Goal: Information Seeking & Learning: Understand process/instructions

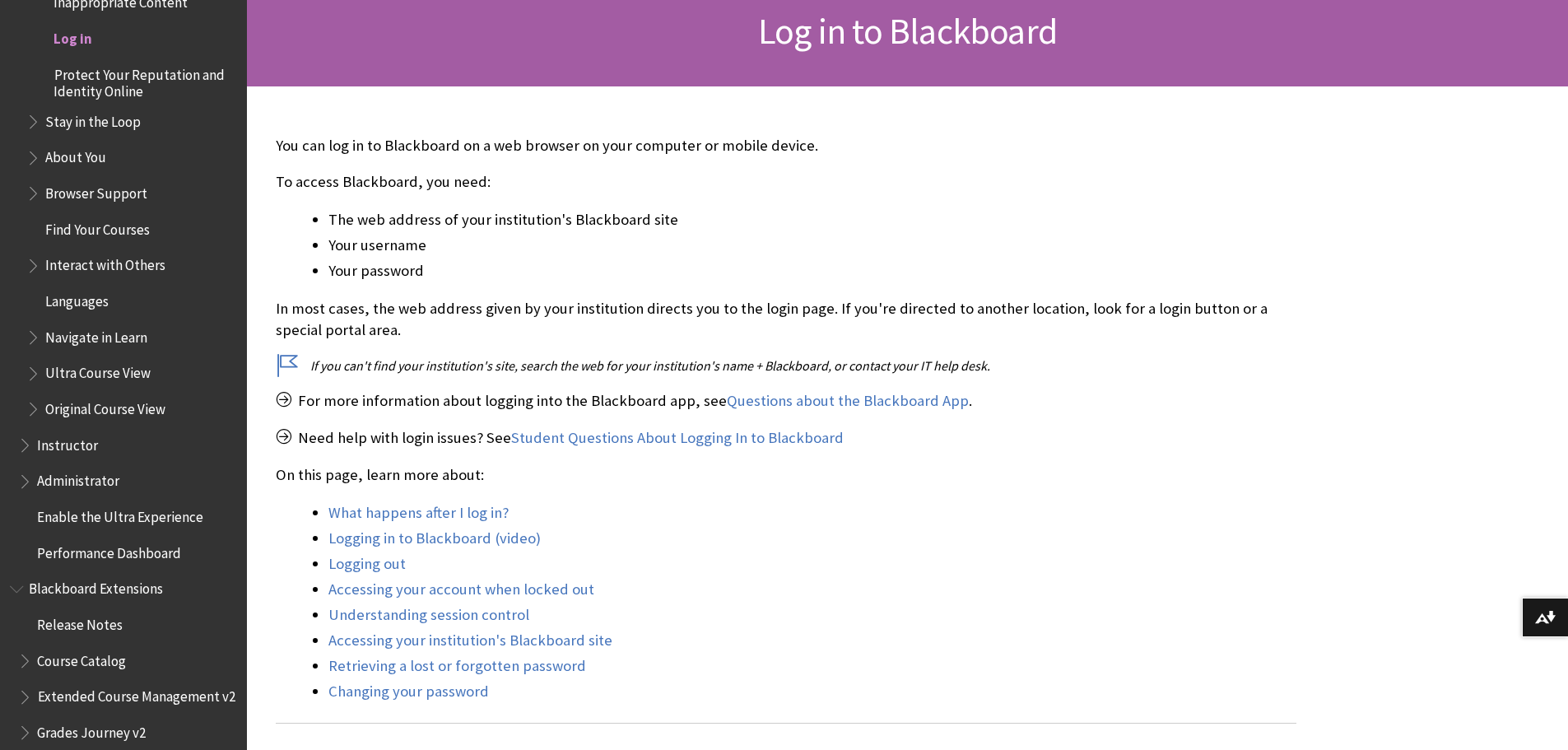
scroll to position [330, 0]
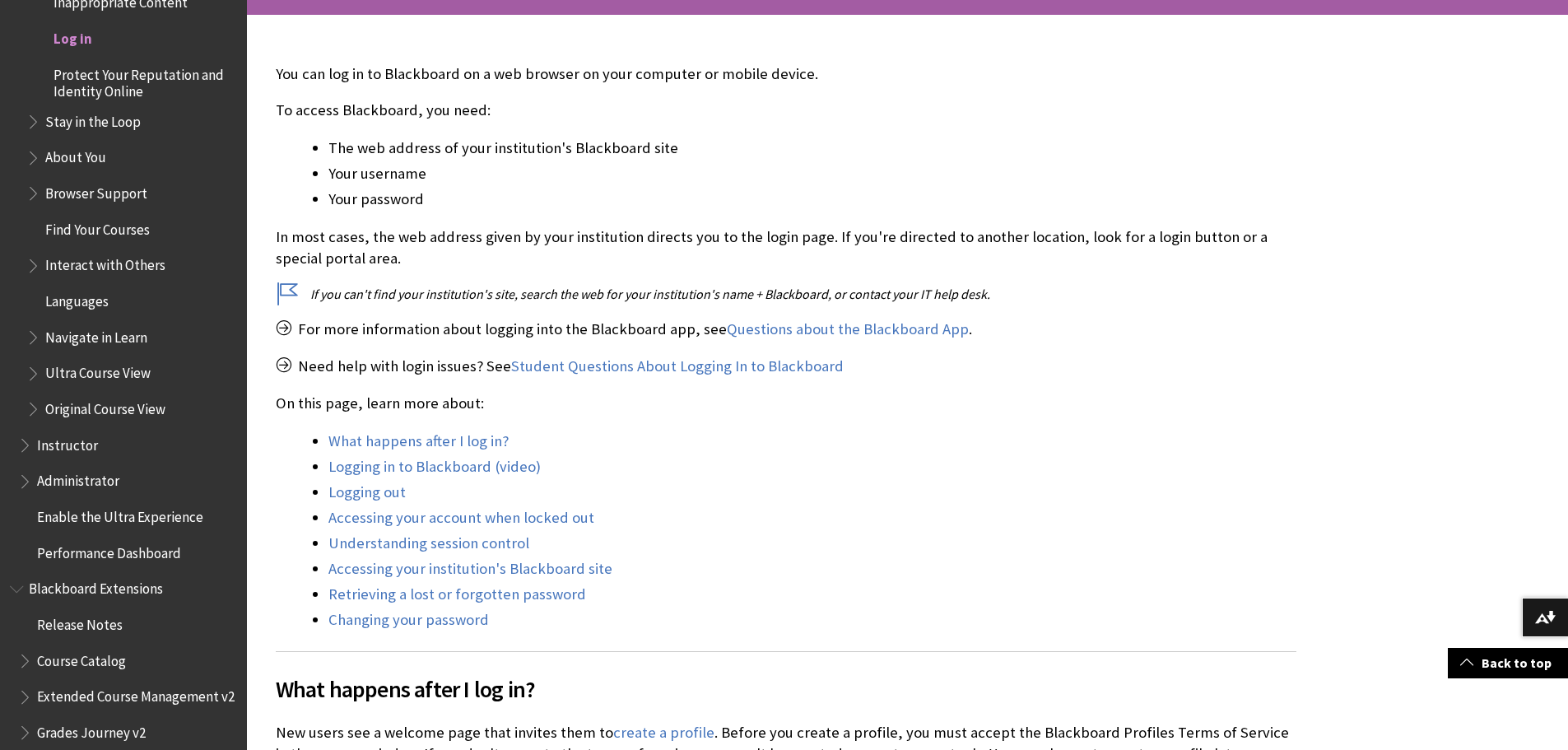
click at [84, 49] on span "Log in" at bounding box center [135, 39] width 203 height 28
click at [79, 37] on span "Log in" at bounding box center [73, 36] width 39 height 22
click at [70, 33] on span "Log in" at bounding box center [73, 36] width 39 height 22
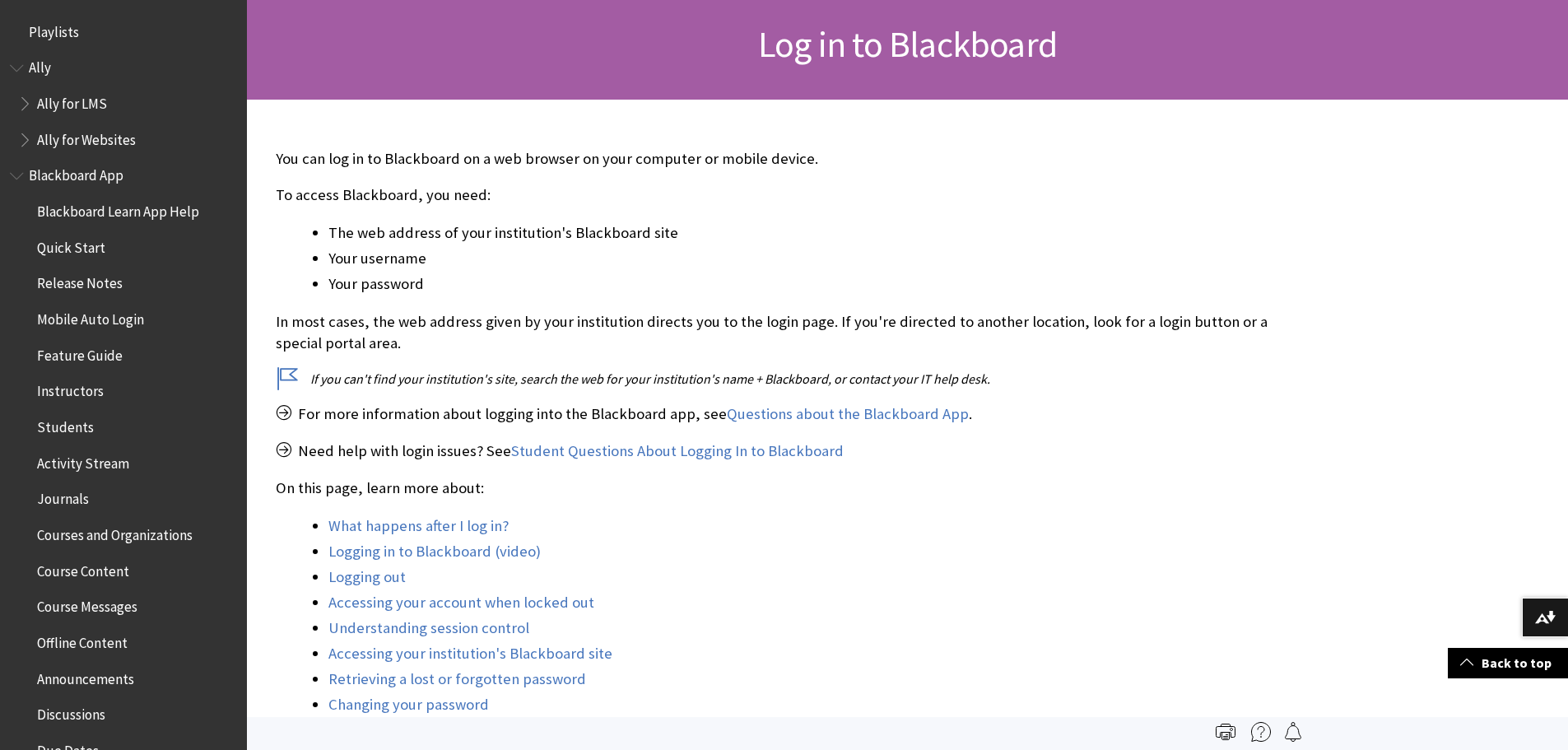
scroll to position [0, 0]
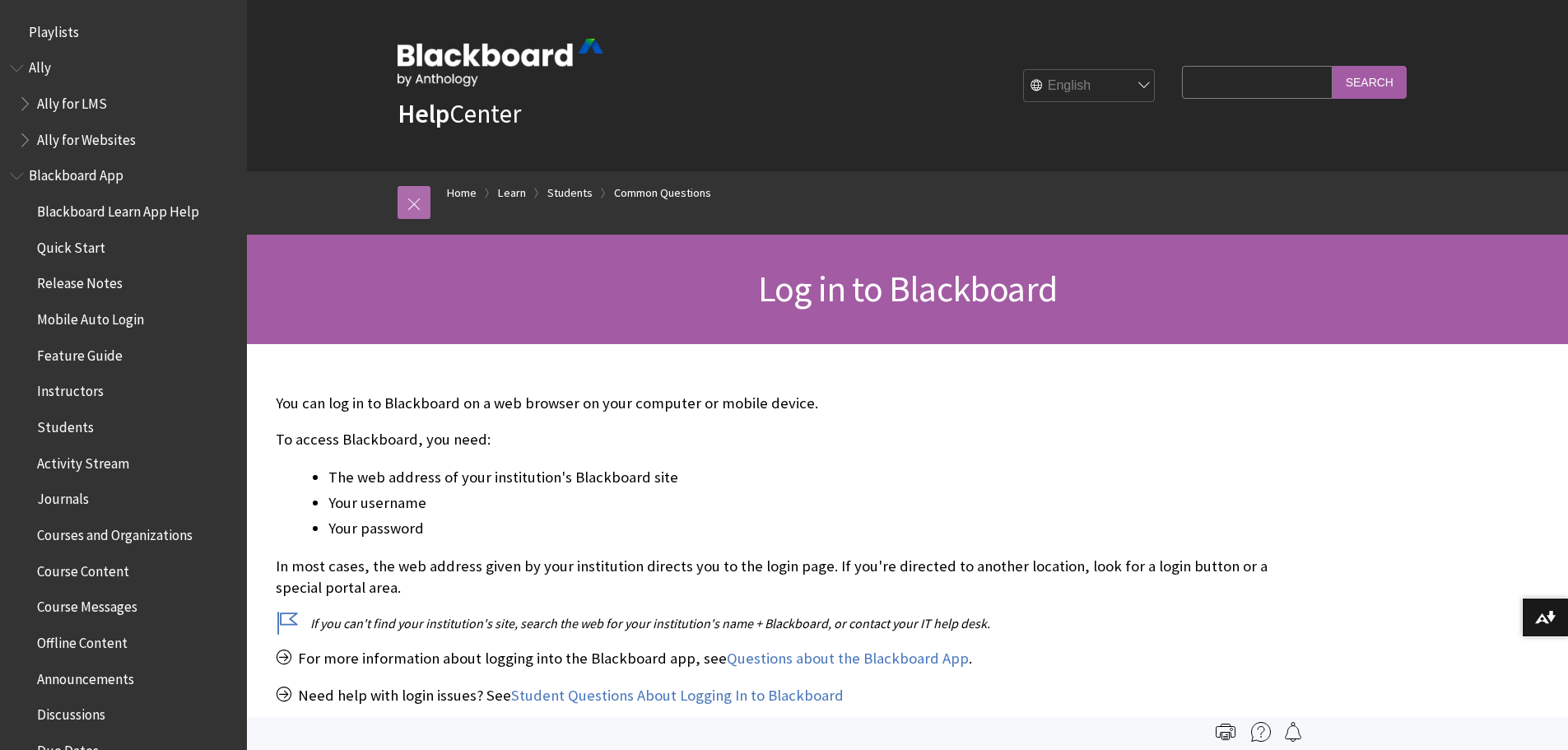
click at [414, 204] on link at bounding box center [413, 202] width 33 height 33
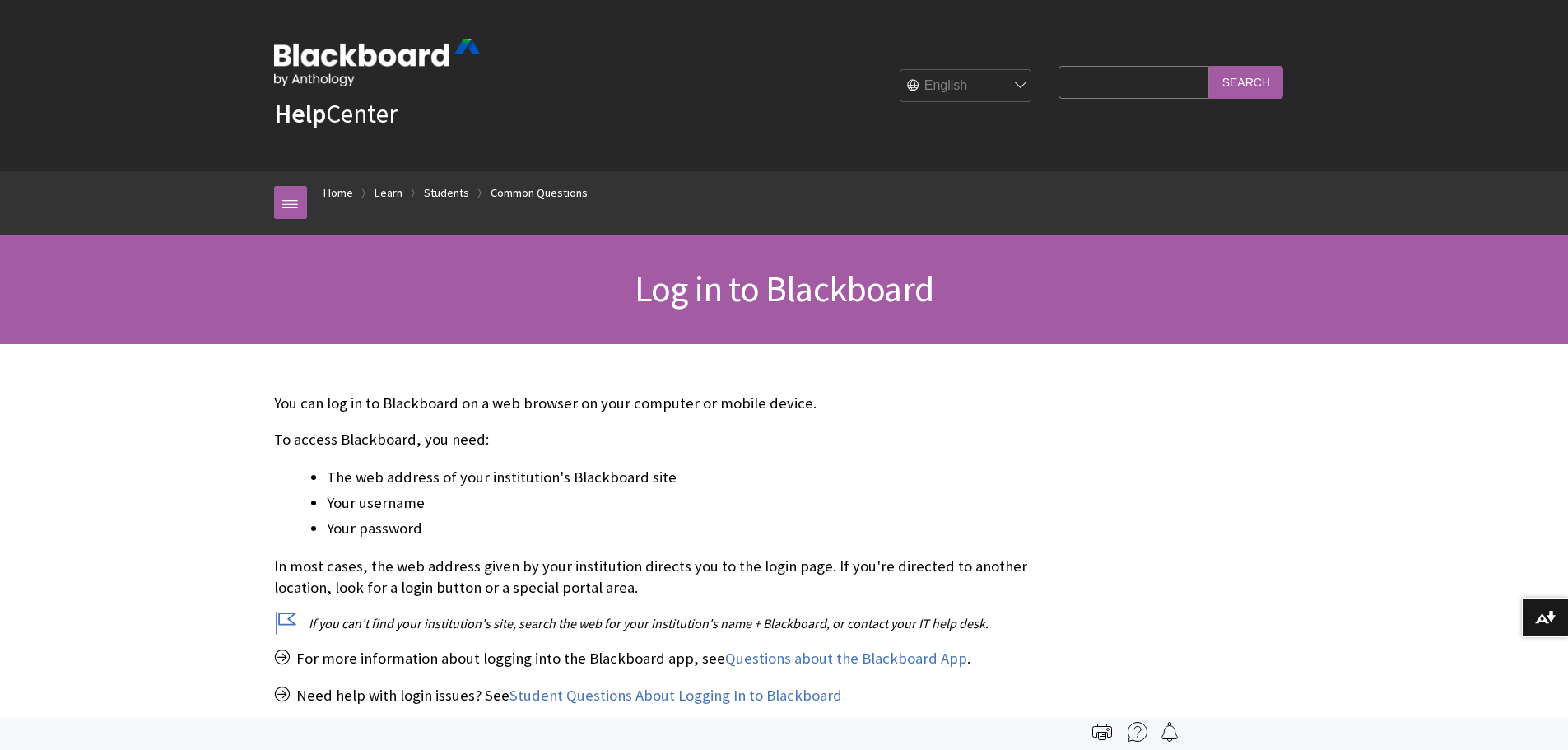
click at [339, 192] on link "Home" at bounding box center [338, 193] width 30 height 21
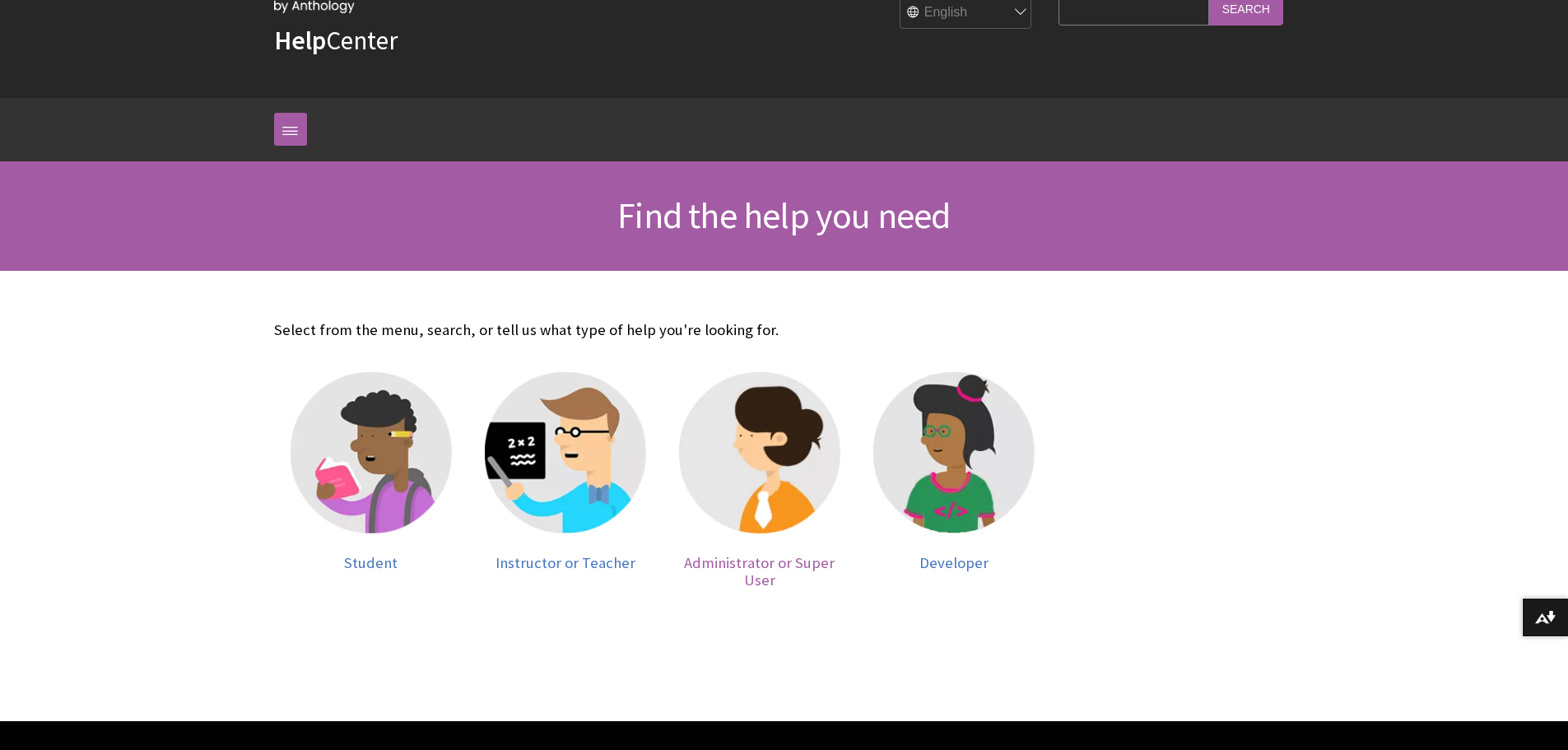
scroll to position [164, 0]
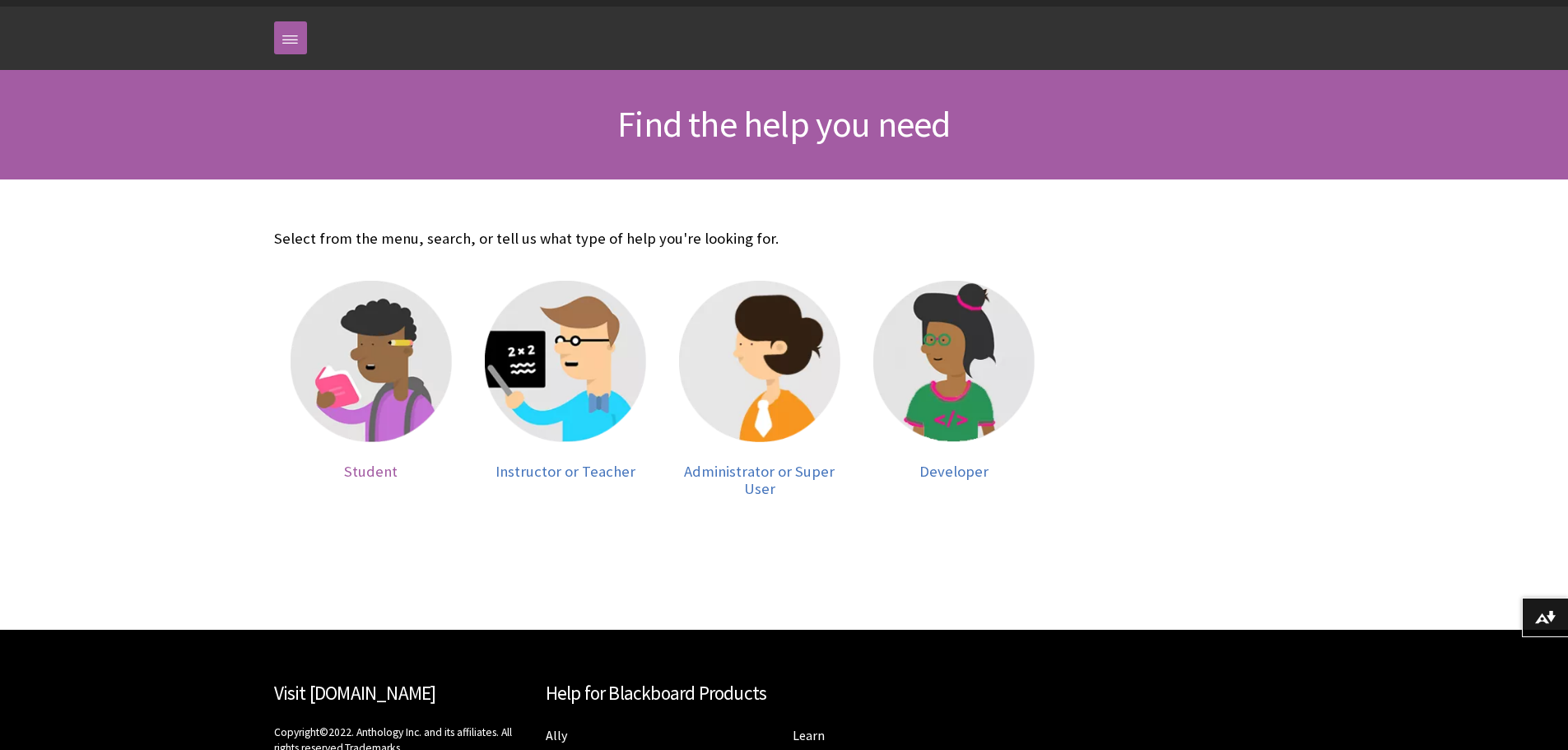
click at [332, 360] on img at bounding box center [371, 361] width 161 height 161
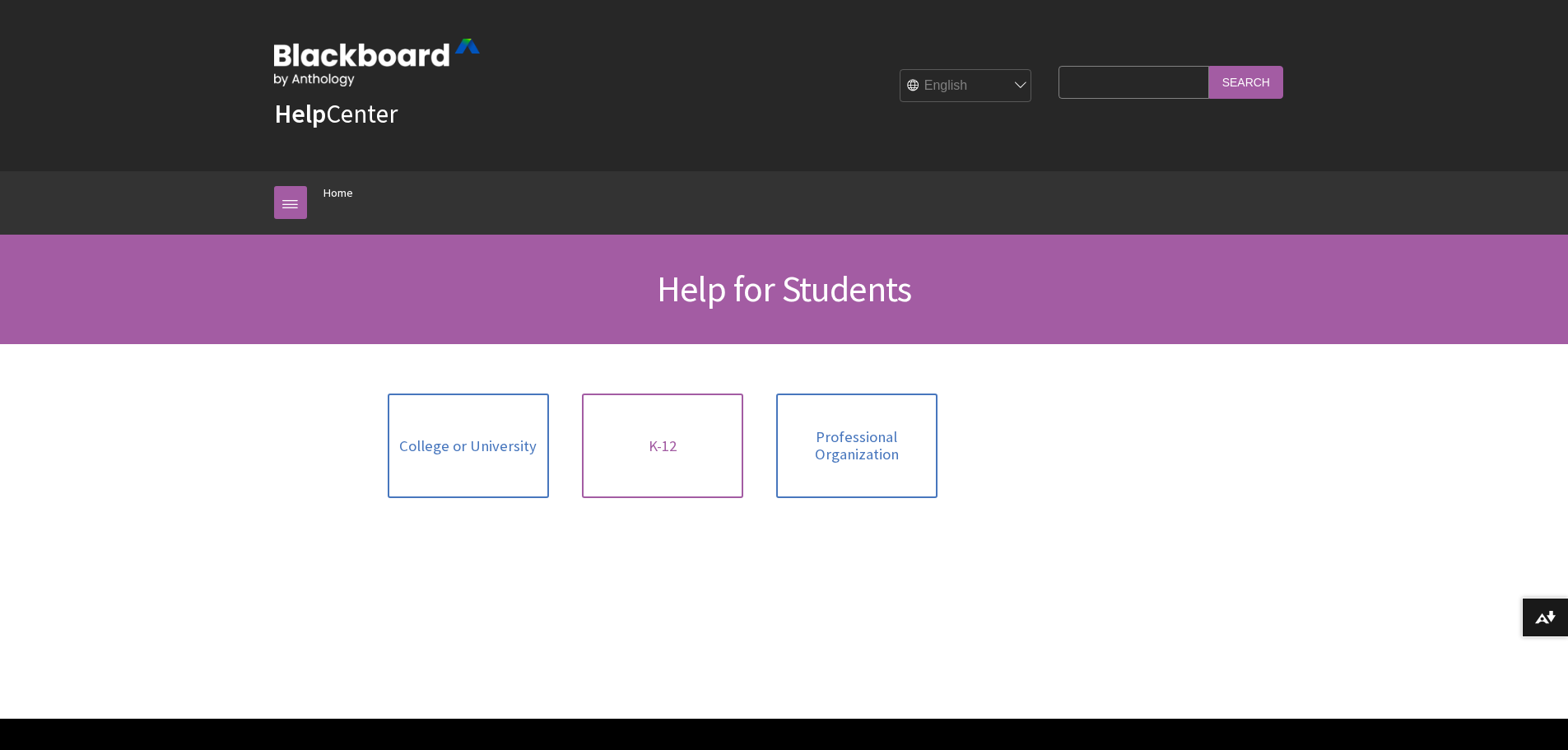
click at [651, 463] on link "K-12" at bounding box center [662, 446] width 161 height 104
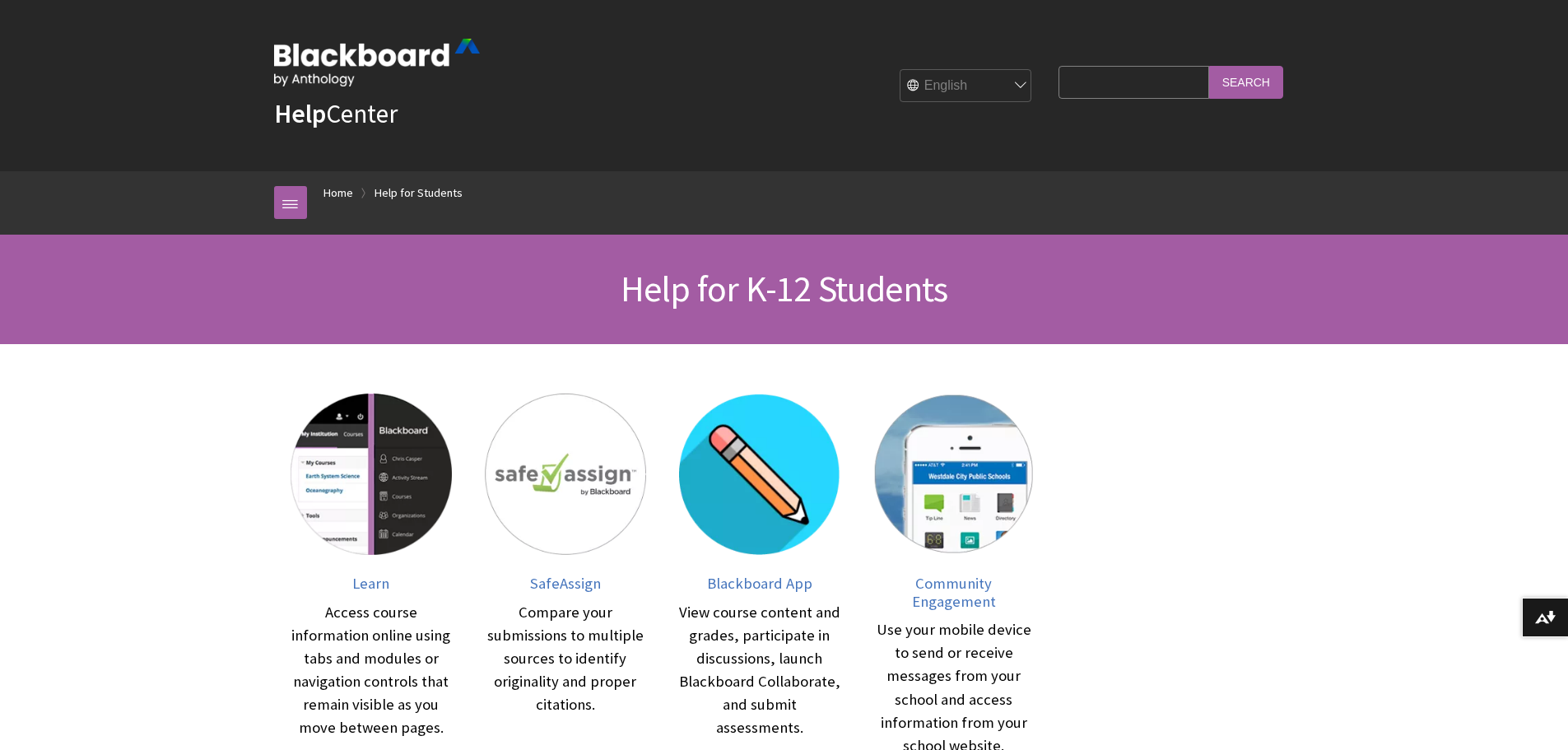
click at [1060, 75] on input "Search Query" at bounding box center [1133, 82] width 150 height 33
click at [337, 186] on ol "Home Home Help for Students" at bounding box center [801, 195] width 988 height 49
click at [339, 186] on link "Home" at bounding box center [338, 193] width 30 height 21
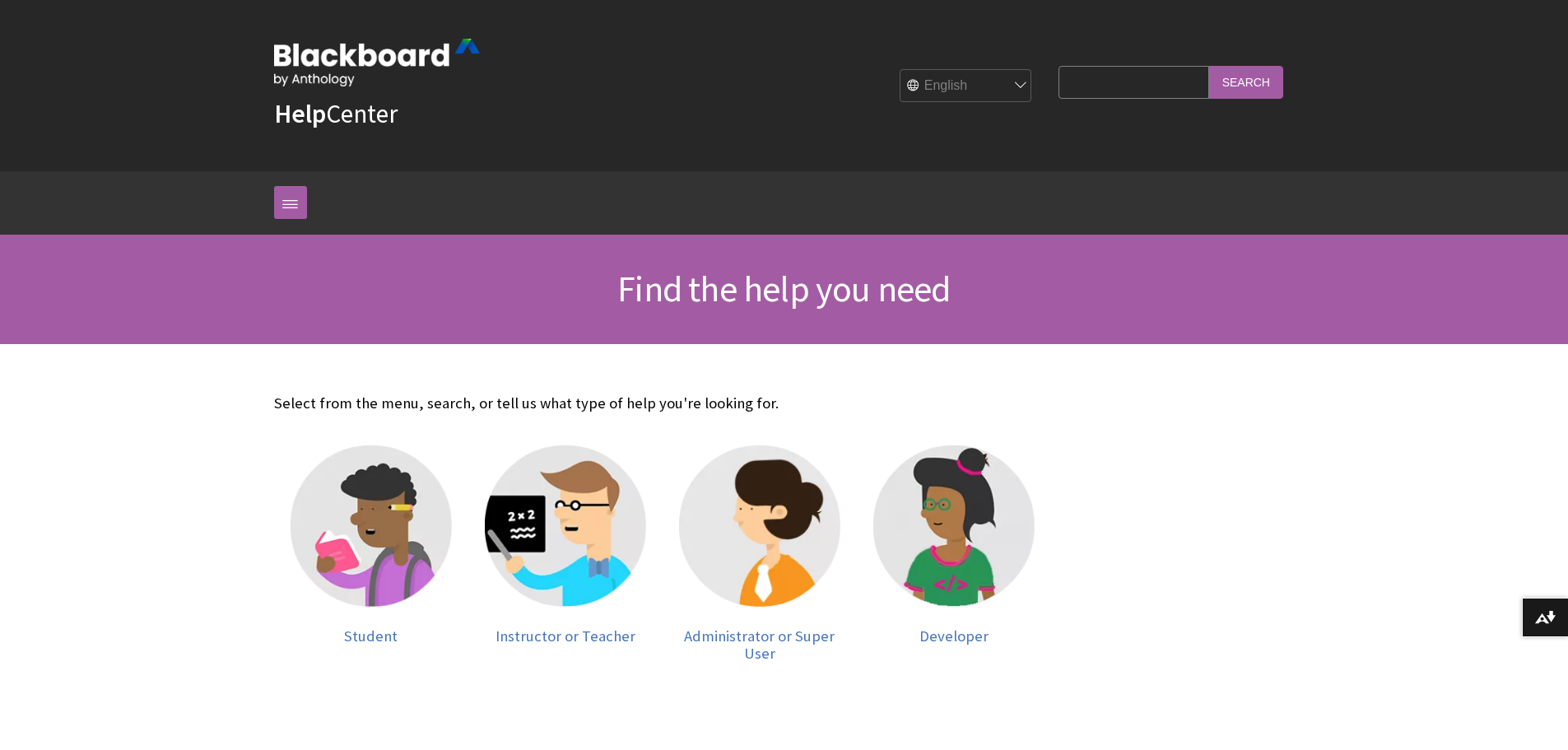
click at [254, 193] on div "Breadcrumb Home All Products Playlists Playlists Ally Ally for LMS Ally for Web…" at bounding box center [784, 203] width 1568 height 63
click at [284, 201] on link at bounding box center [290, 202] width 33 height 33
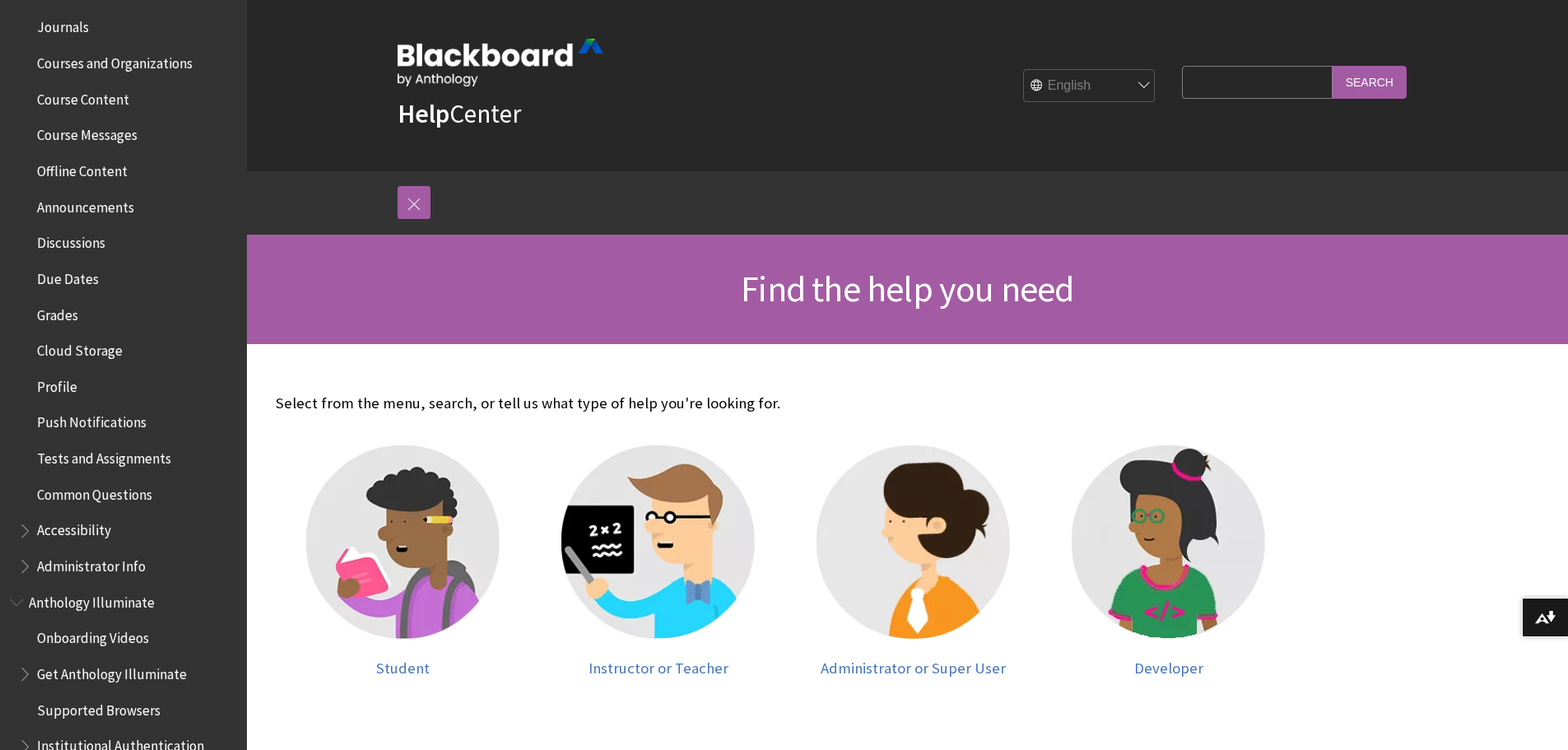
scroll to position [82, 0]
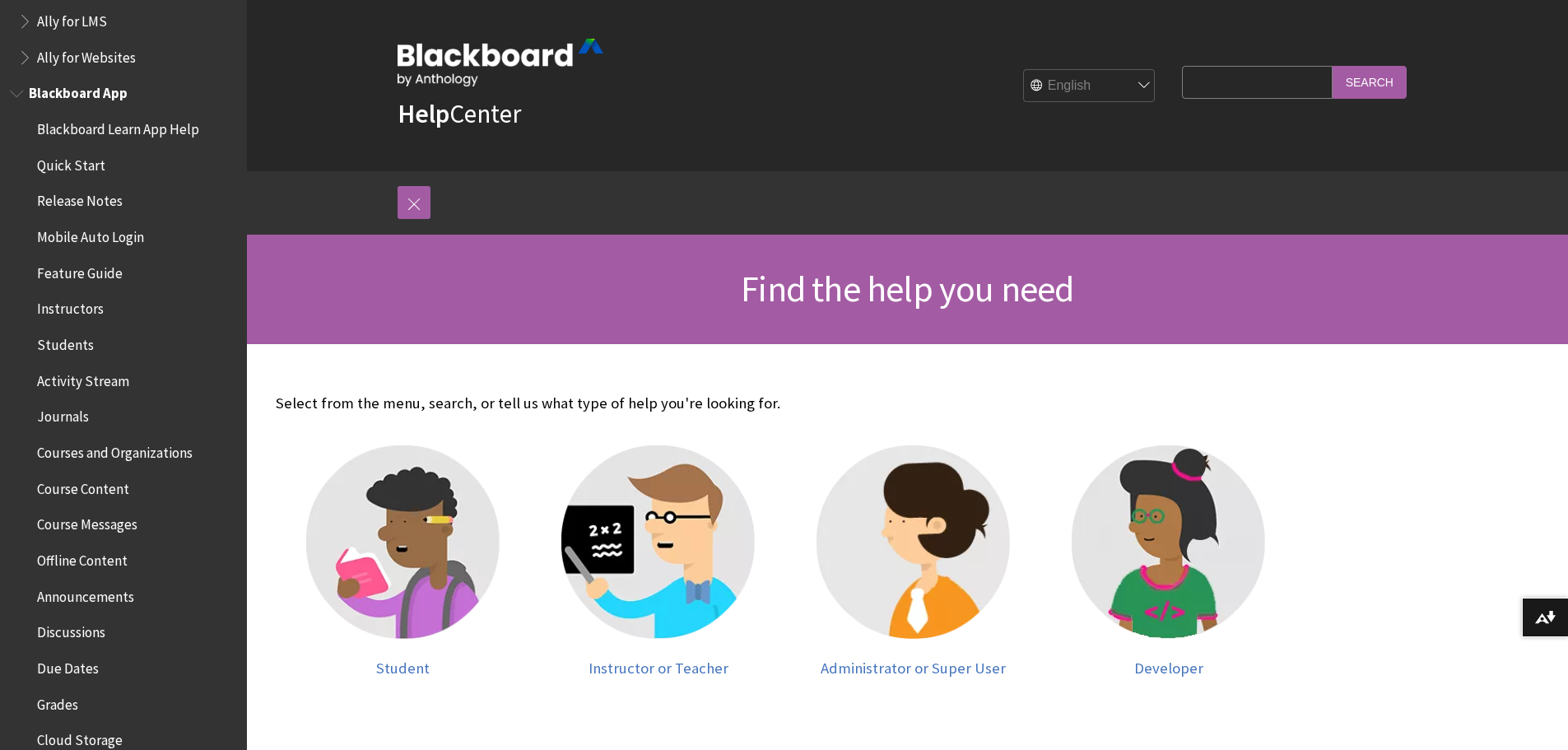
click at [76, 86] on span "Blackboard App" at bounding box center [78, 91] width 98 height 22
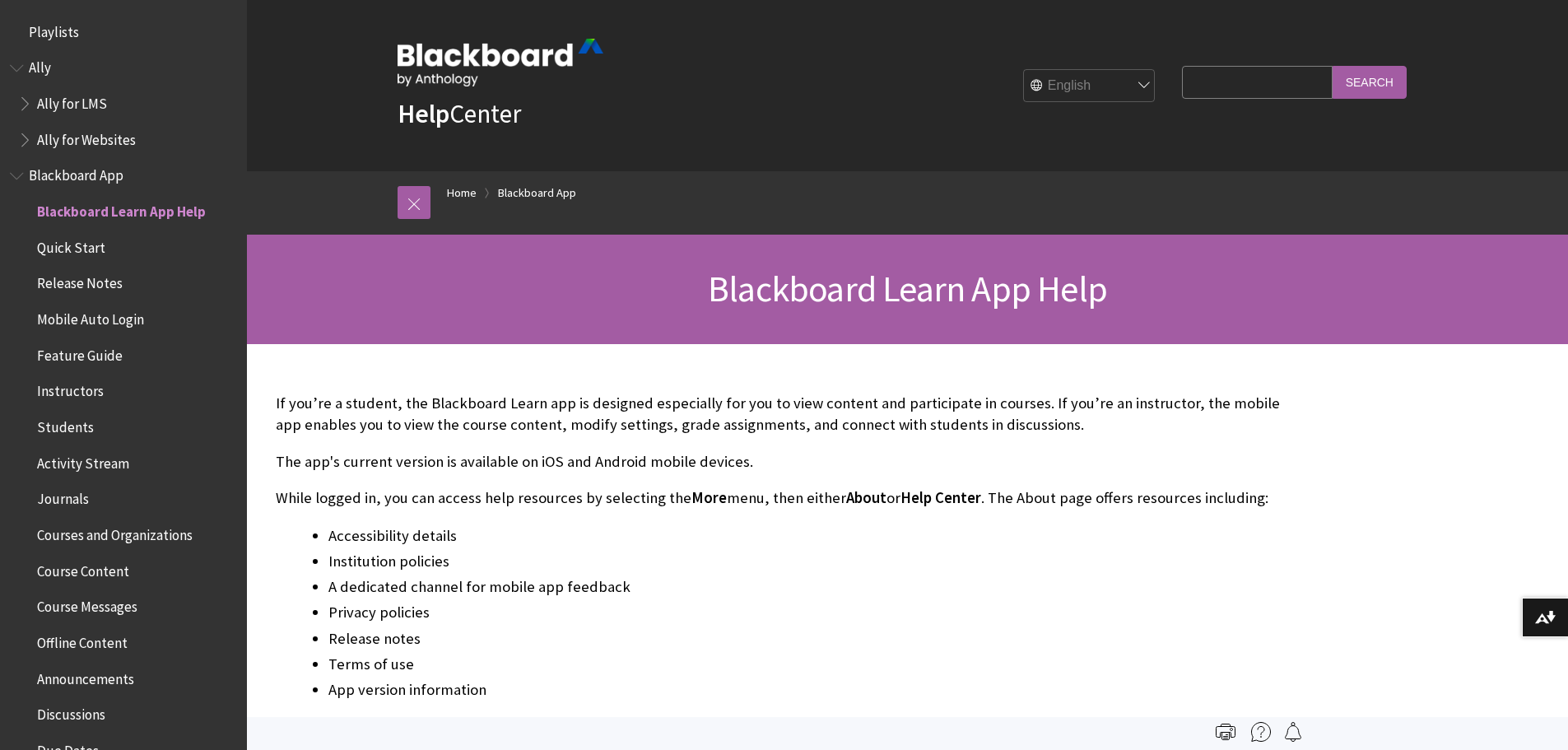
click at [1075, 92] on select "English عربية Català Cymraeg Deutsch Español Suomi Français עברית Italiano 日本語 …" at bounding box center [1090, 86] width 132 height 33
click at [1173, 87] on fieldset "Search Query Search" at bounding box center [1294, 86] width 244 height 50
click at [1227, 84] on input "Search Query" at bounding box center [1256, 82] width 150 height 33
click at [424, 195] on link at bounding box center [413, 202] width 33 height 33
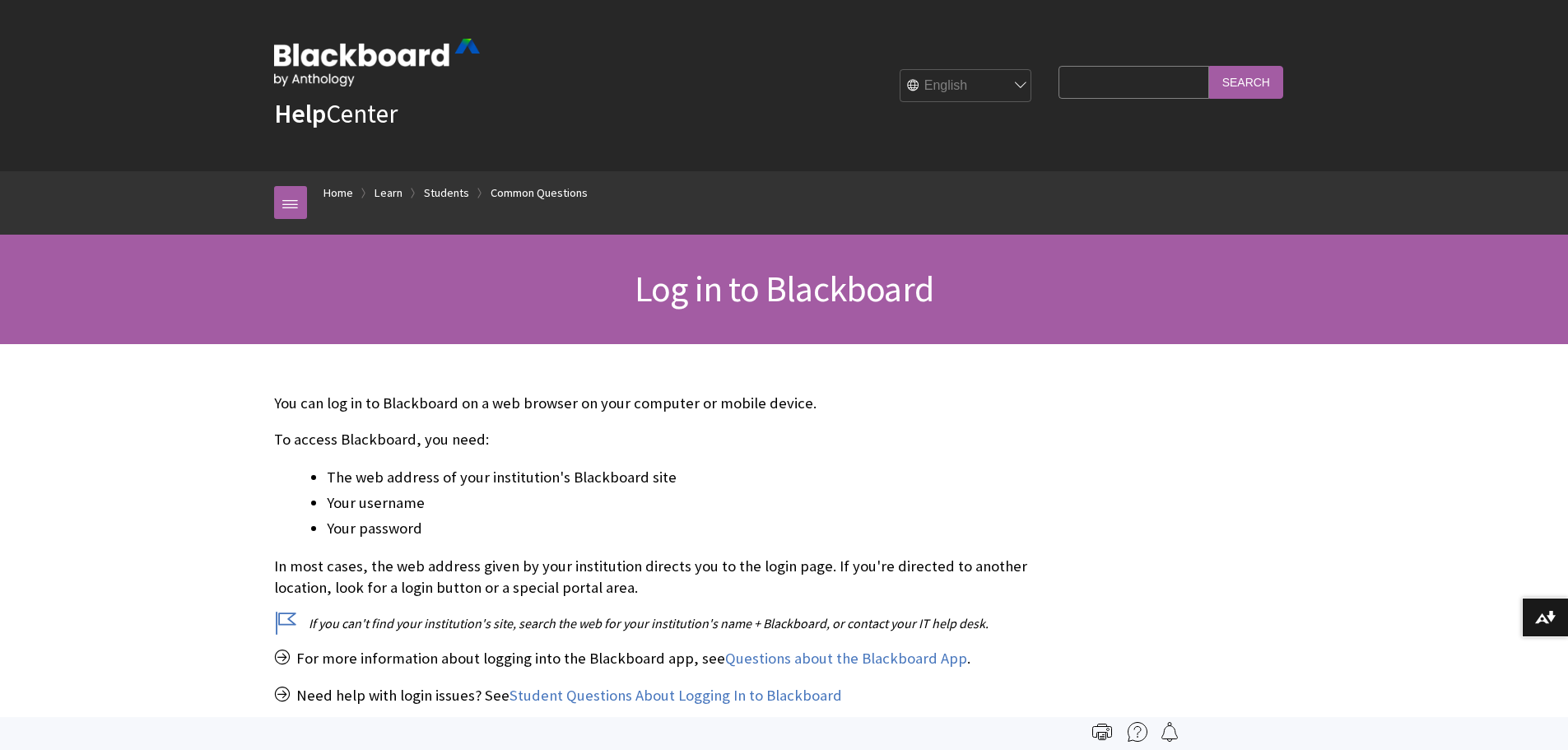
scroll to position [1801, 0]
click at [341, 188] on link "Home" at bounding box center [338, 193] width 30 height 21
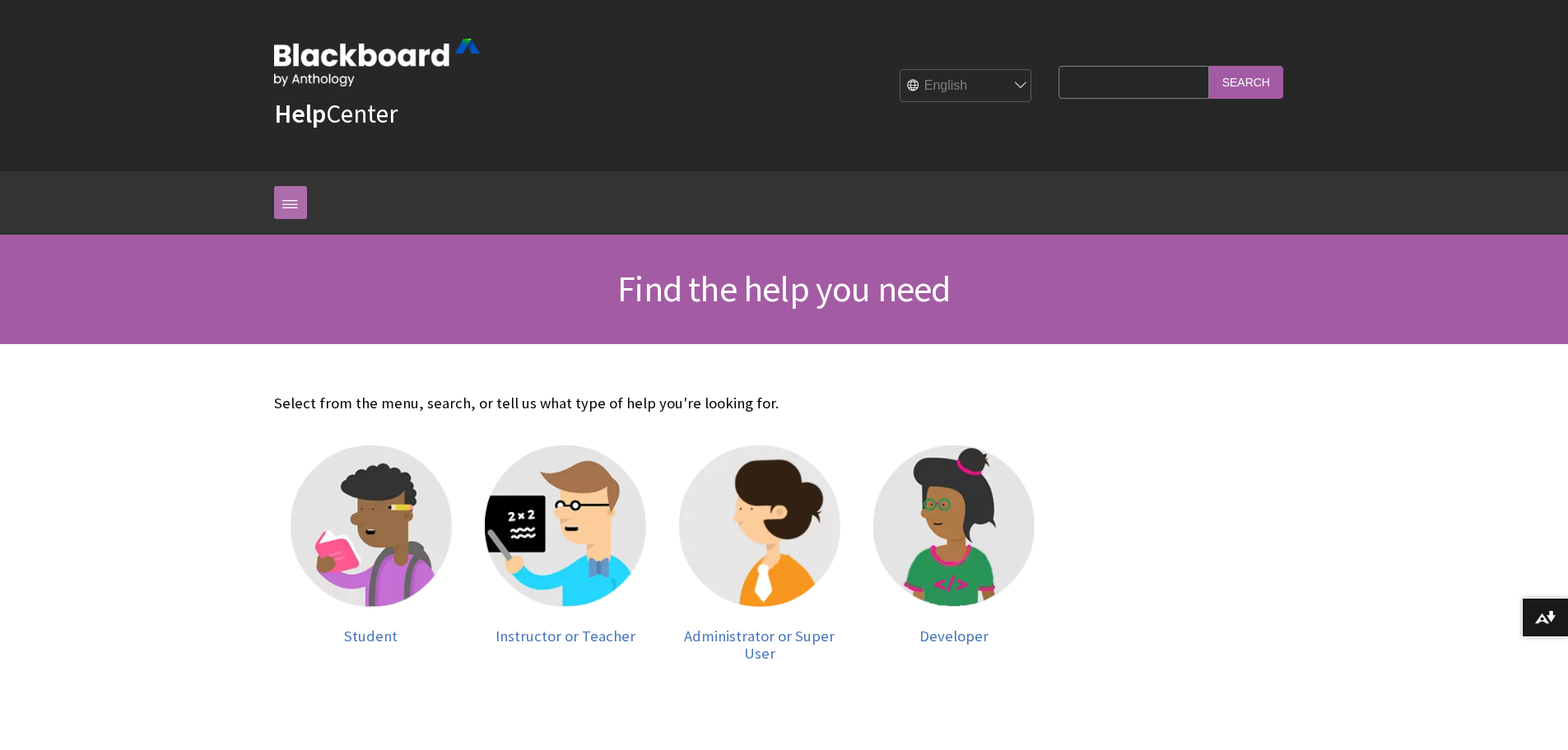
click at [301, 201] on link at bounding box center [290, 202] width 33 height 33
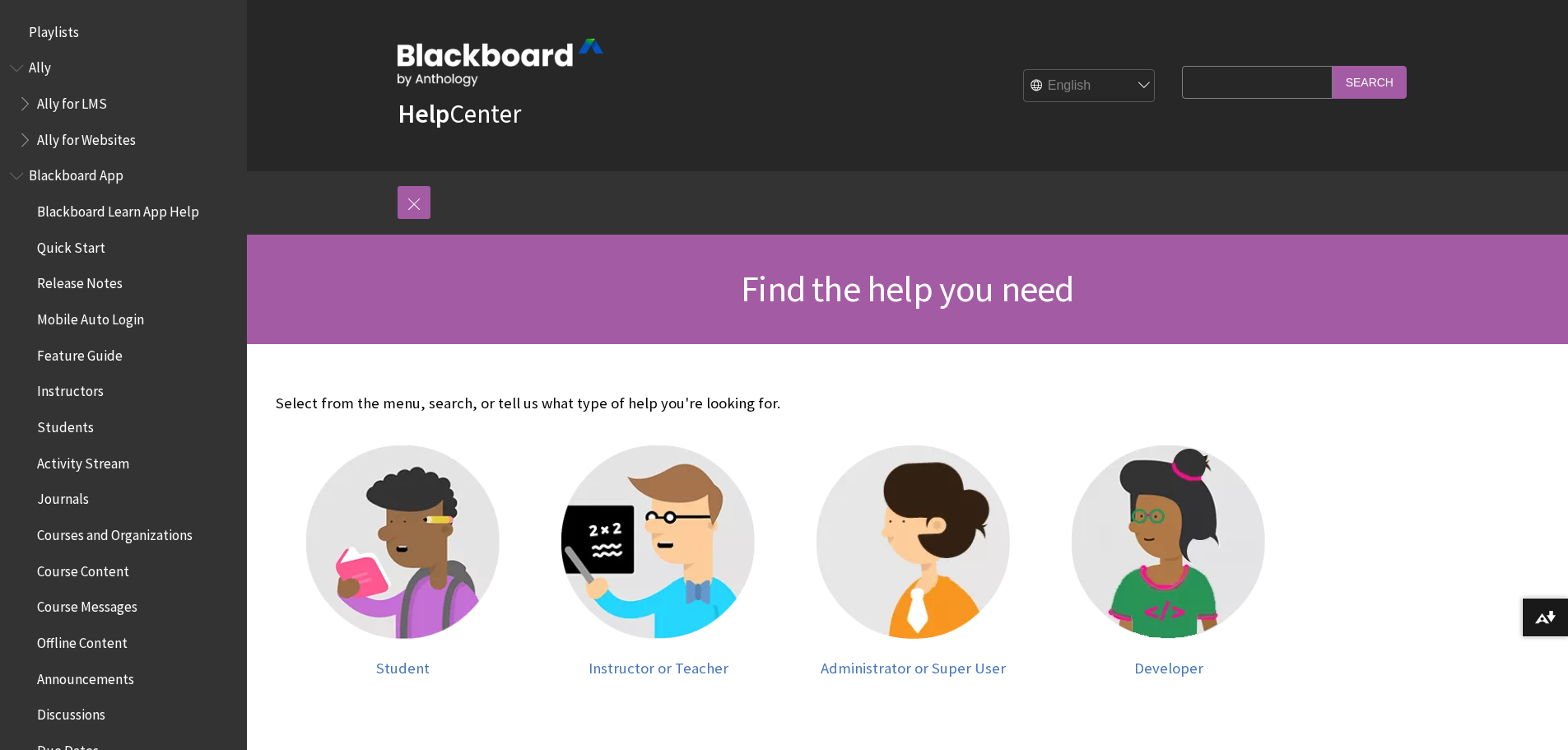
click at [134, 321] on span "Mobile Auto Login" at bounding box center [90, 317] width 107 height 22
